Goal: Transaction & Acquisition: Purchase product/service

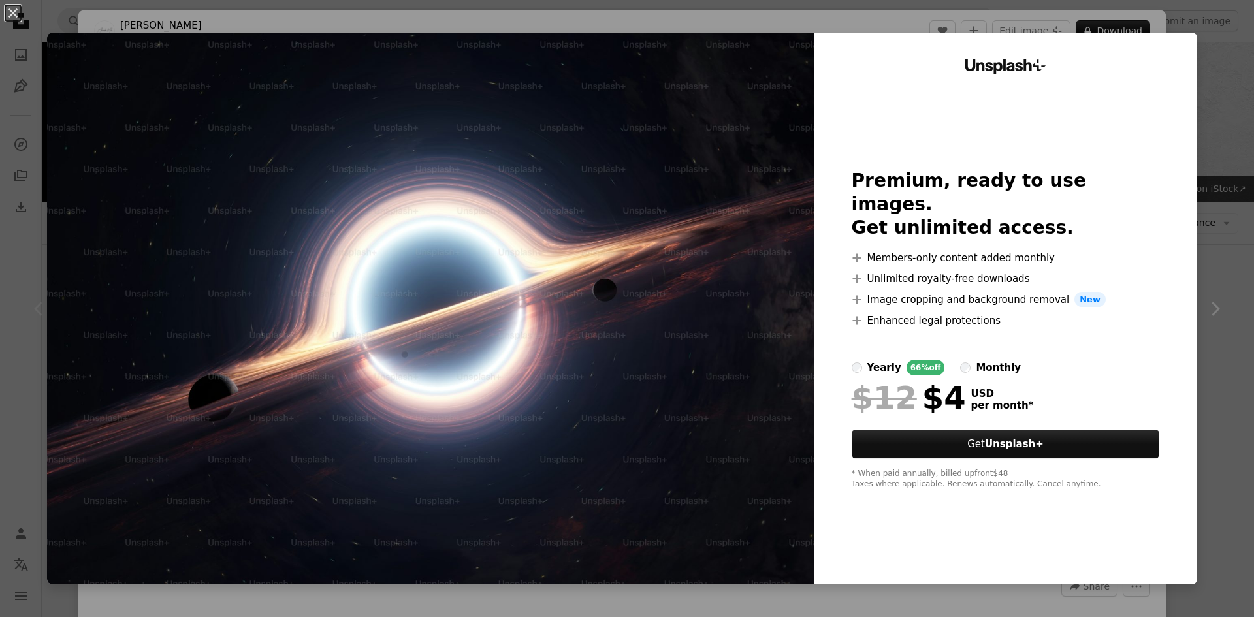
click at [1199, 142] on div "An X shape Unsplash+ Premium, ready to use images. Get unlimited access. A plus…" at bounding box center [627, 308] width 1254 height 617
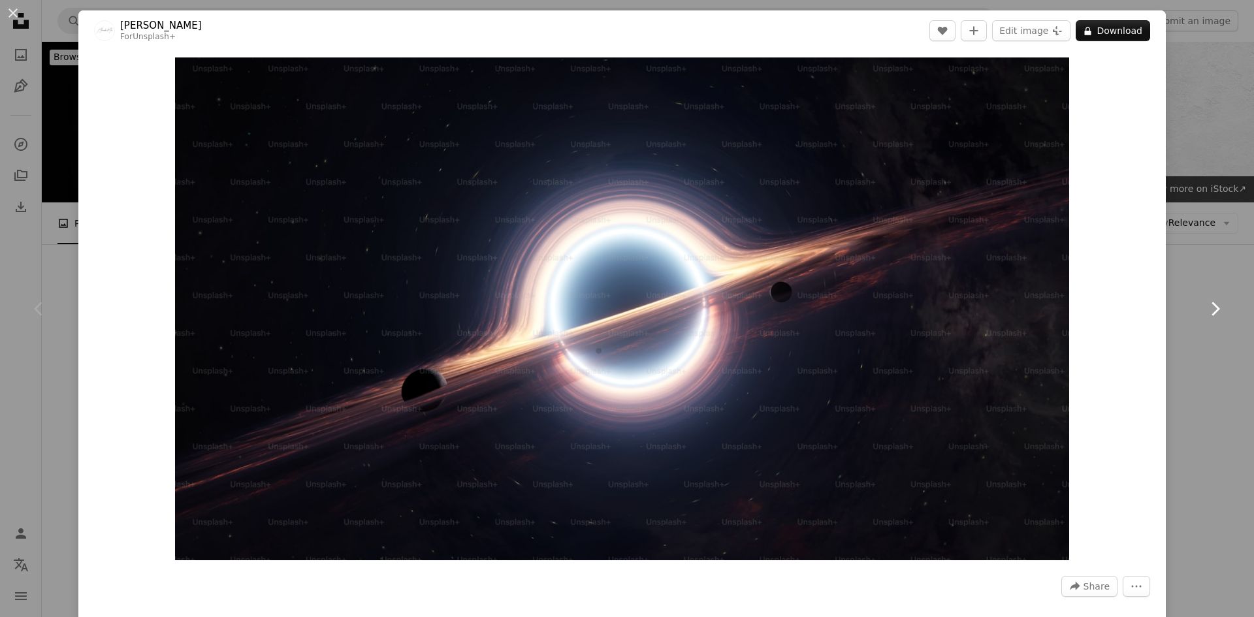
click at [1189, 356] on link "Chevron right" at bounding box center [1214, 308] width 78 height 125
